Goal: Task Accomplishment & Management: Use online tool/utility

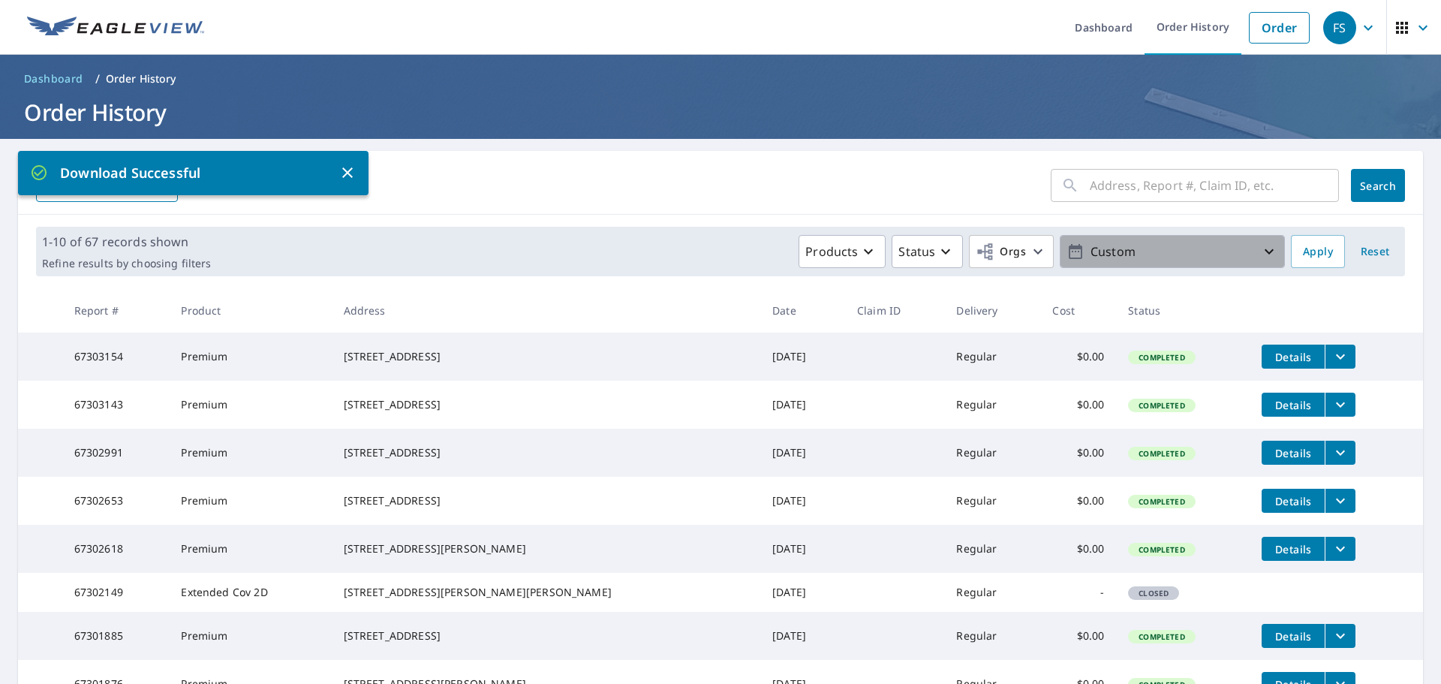
click at [1112, 261] on p "Custom" at bounding box center [1173, 252] width 176 height 26
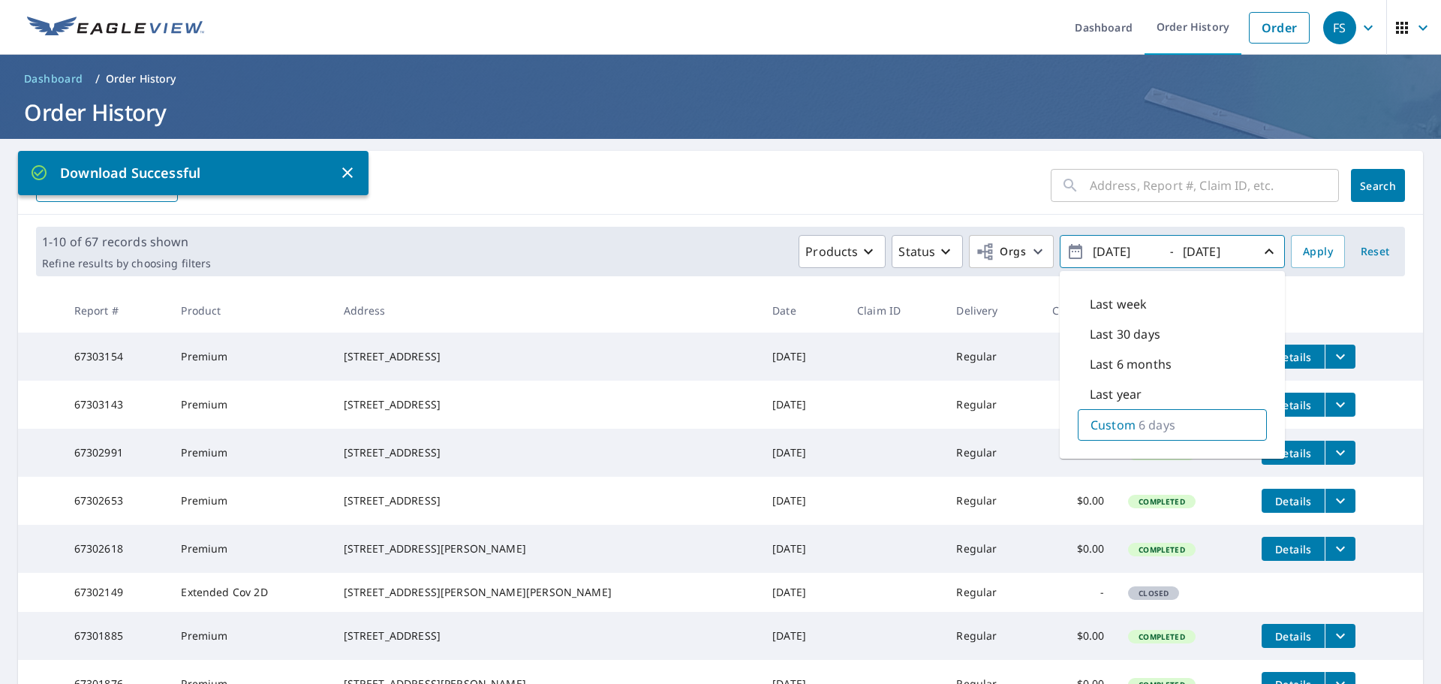
click at [1139, 426] on p "6 days" at bounding box center [1157, 425] width 37 height 18
click at [1146, 260] on input "[DATE]" at bounding box center [1125, 251] width 74 height 24
type input "[DATE]"
click at [1210, 259] on input "[DATE]" at bounding box center [1216, 251] width 74 height 24
drag, startPoint x: 1233, startPoint y: 251, endPoint x: 1244, endPoint y: 253, distance: 11.4
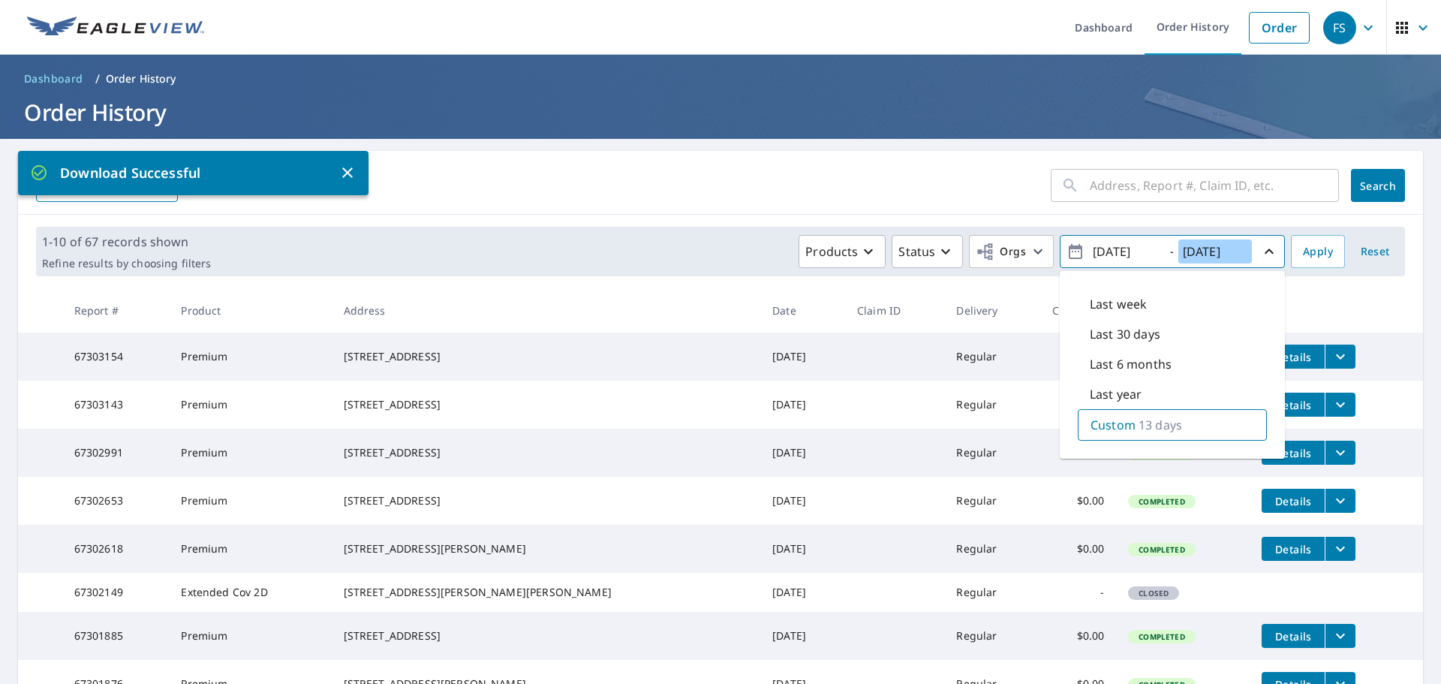
click at [1230, 253] on input "[DATE]" at bounding box center [1216, 251] width 74 height 24
click at [1239, 254] on input "[DATE]" at bounding box center [1216, 251] width 74 height 24
type input "[DATE]"
click at [1303, 248] on span "Apply" at bounding box center [1318, 251] width 30 height 19
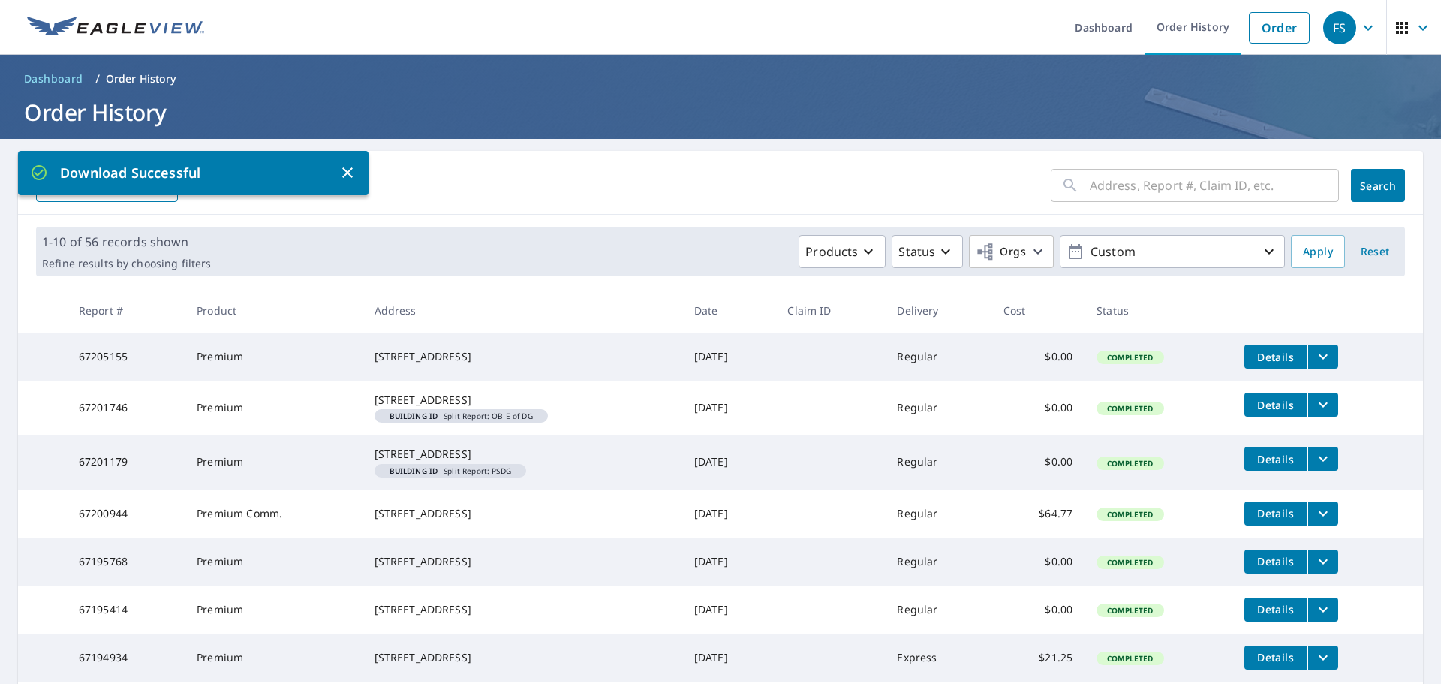
click at [345, 176] on icon "button" at bounding box center [347, 172] width 11 height 11
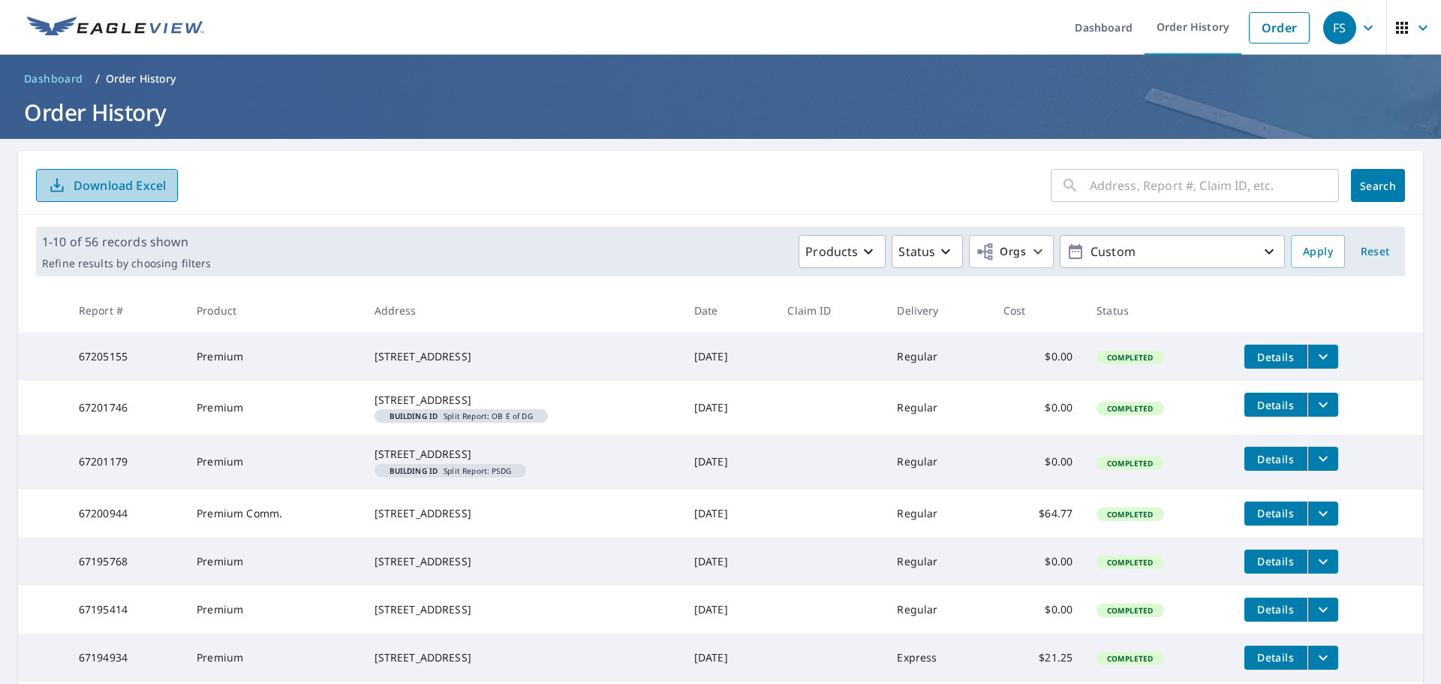
click at [135, 198] on button "Download Excel" at bounding box center [107, 185] width 142 height 33
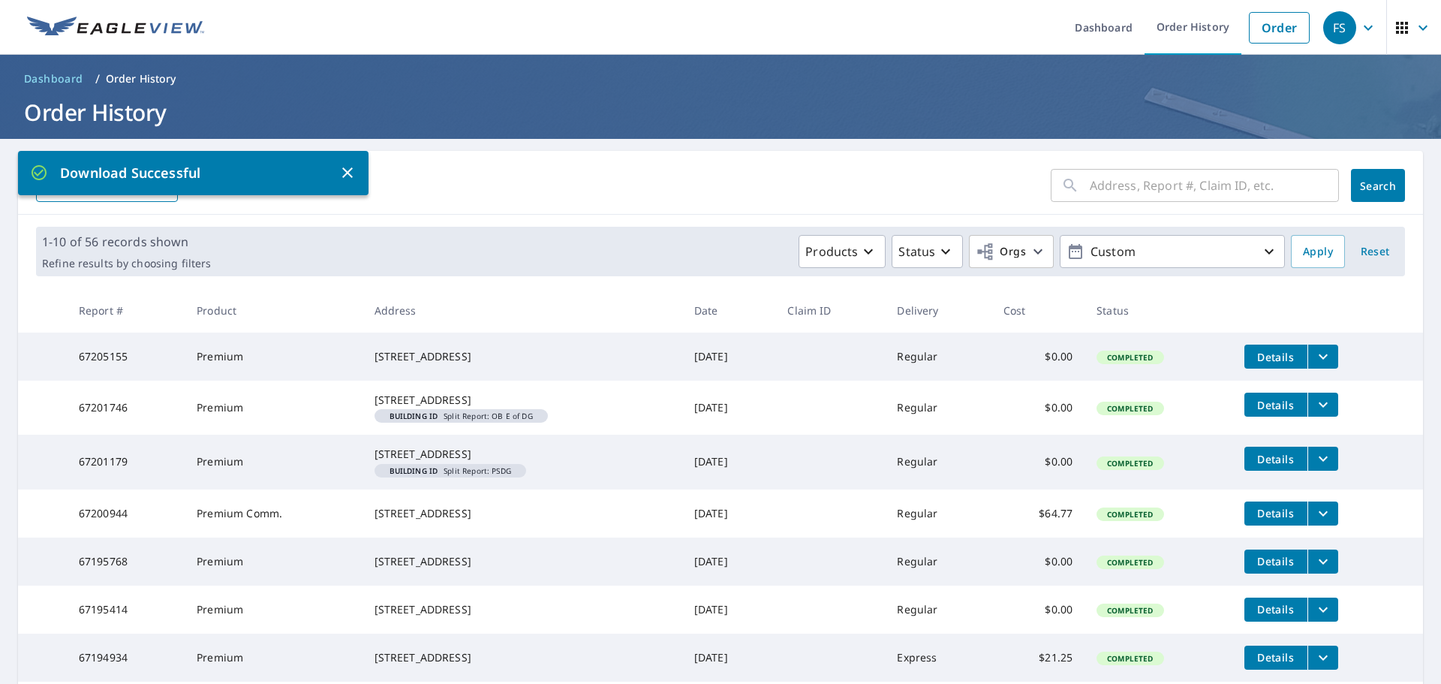
click at [323, 29] on ul "Dashboard Order History Order" at bounding box center [765, 27] width 1104 height 55
